Goal: Find specific page/section: Find specific page/section

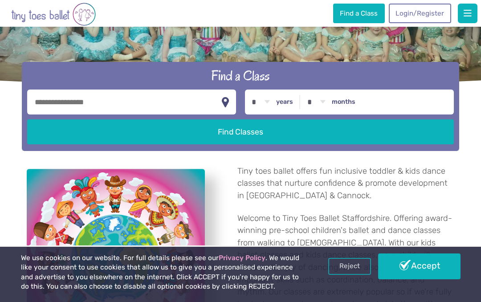
scroll to position [169, 0]
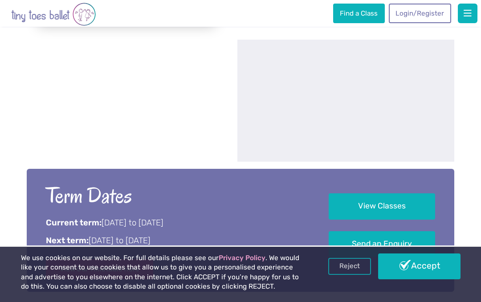
click at [382, 211] on link "View Classes" at bounding box center [382, 206] width 106 height 26
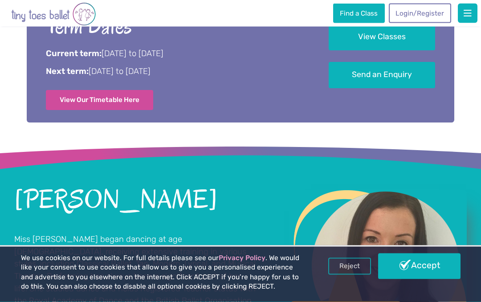
scroll to position [615, 0]
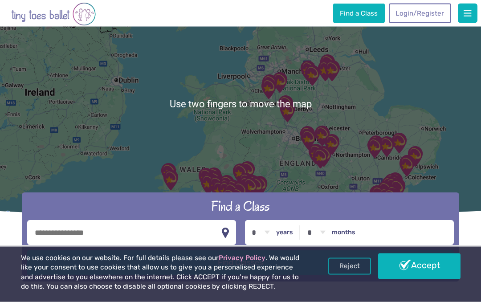
scroll to position [41, 0]
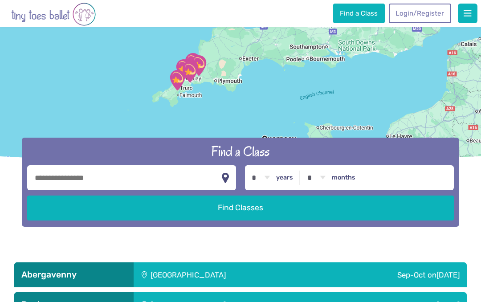
click at [177, 190] on input "text" at bounding box center [131, 177] width 209 height 25
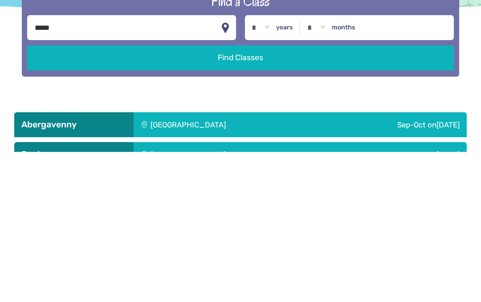
type input "******"
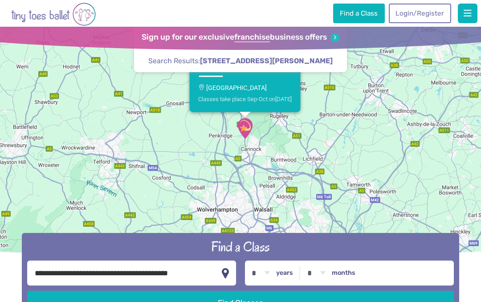
click at [219, 74] on h3 "Cannock" at bounding box center [236, 69] width 77 height 10
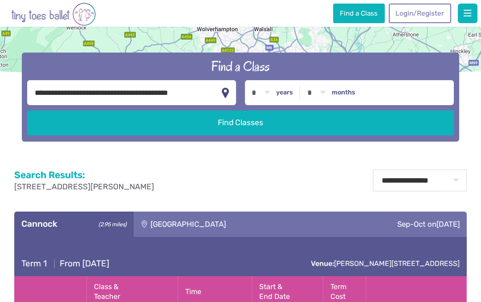
scroll to position [167, 0]
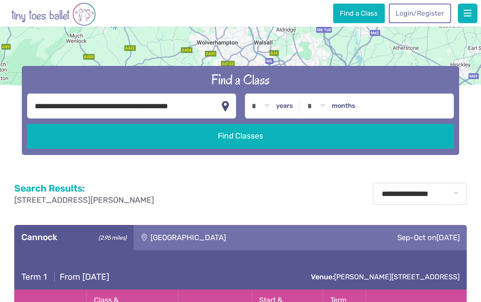
click at [476, 11] on button "button" at bounding box center [468, 14] width 20 height 20
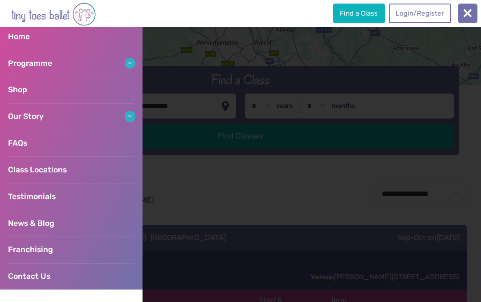
scroll to position [57, 0]
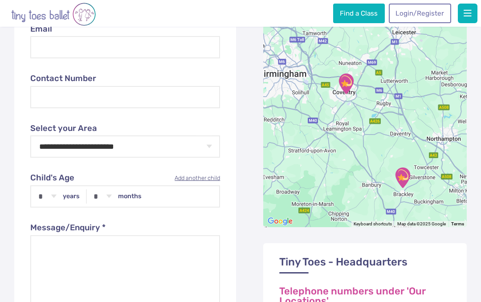
scroll to position [320, 0]
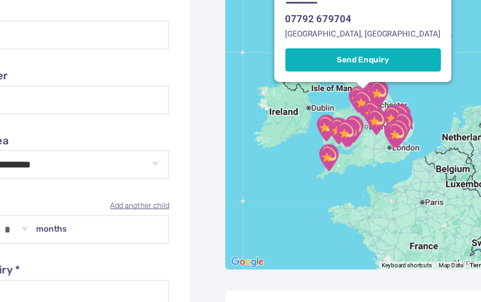
click at [154, 144] on div "To navigate the map with touch gestures double-tap and hold your finger on the …" at bounding box center [240, 255] width 452 height 551
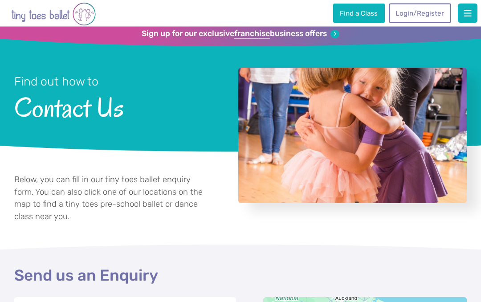
scroll to position [4, 0]
